Goal: Transaction & Acquisition: Purchase product/service

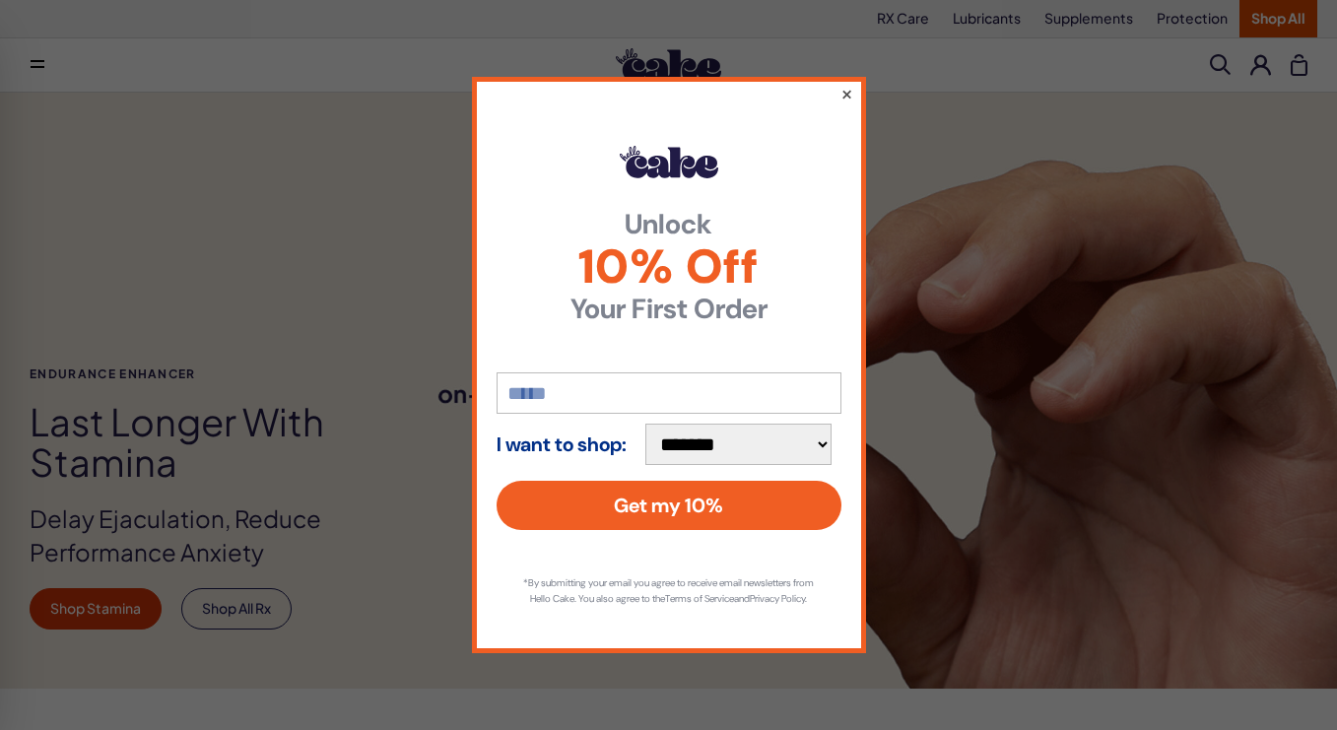
click at [850, 85] on button "×" at bounding box center [845, 94] width 13 height 24
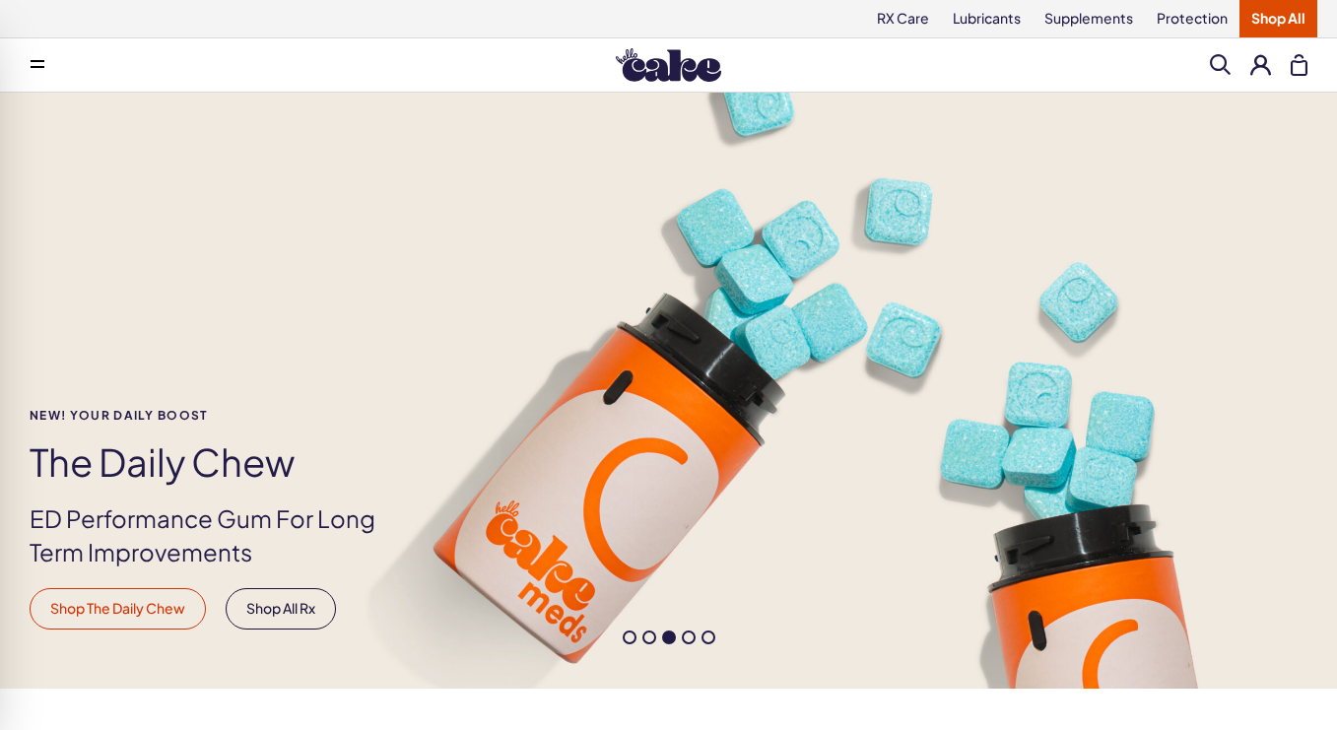
click at [111, 613] on link "Shop The Daily Chew" at bounding box center [118, 608] width 176 height 41
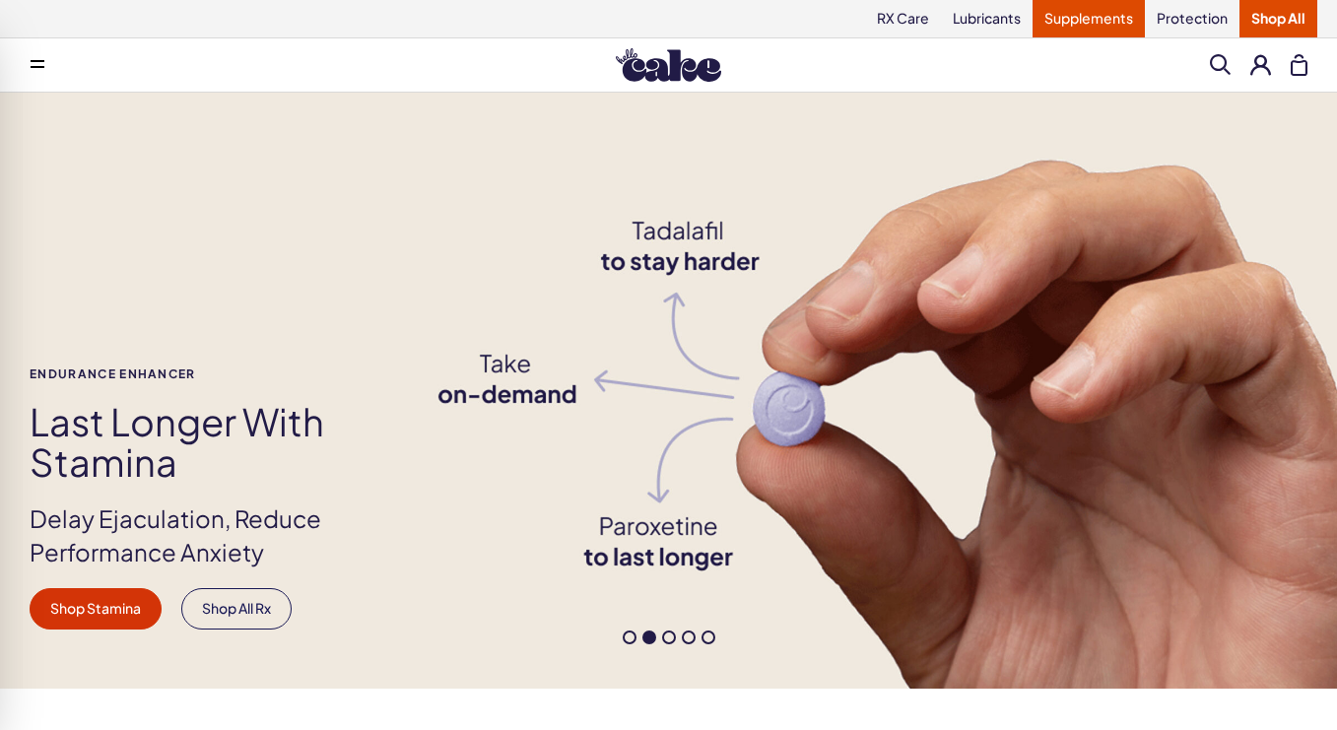
click at [1105, 18] on link "Supplements" at bounding box center [1088, 18] width 112 height 37
